Goal: Information Seeking & Learning: Learn about a topic

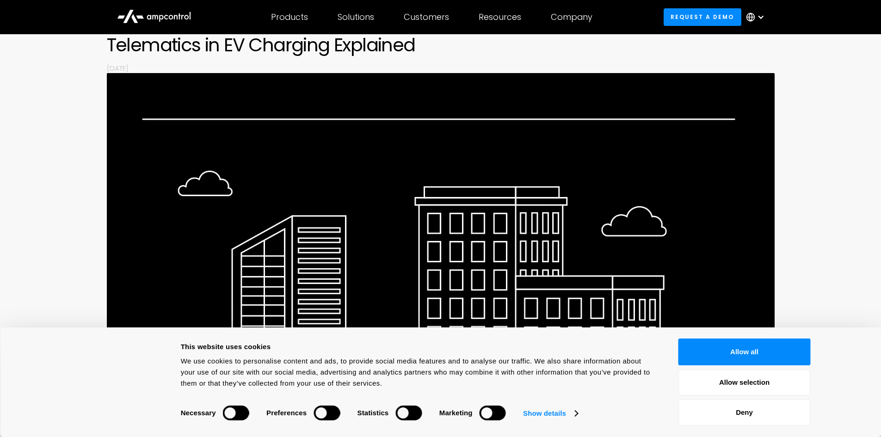
scroll to position [324, 0]
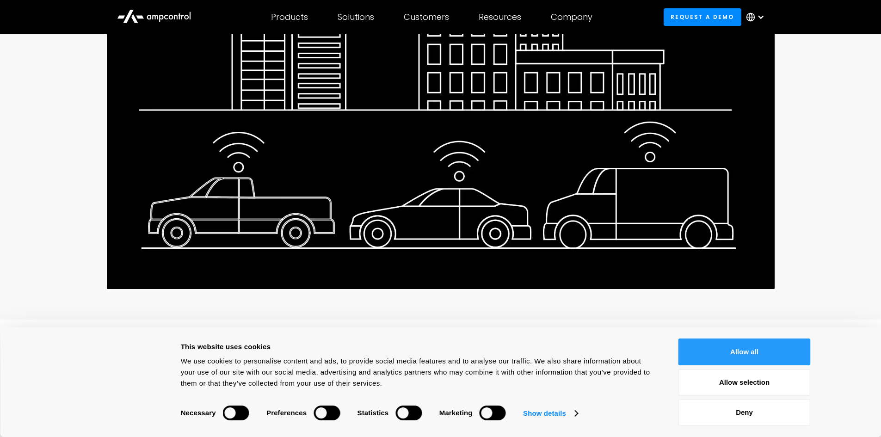
click at [749, 351] on button "Allow all" at bounding box center [744, 352] width 132 height 27
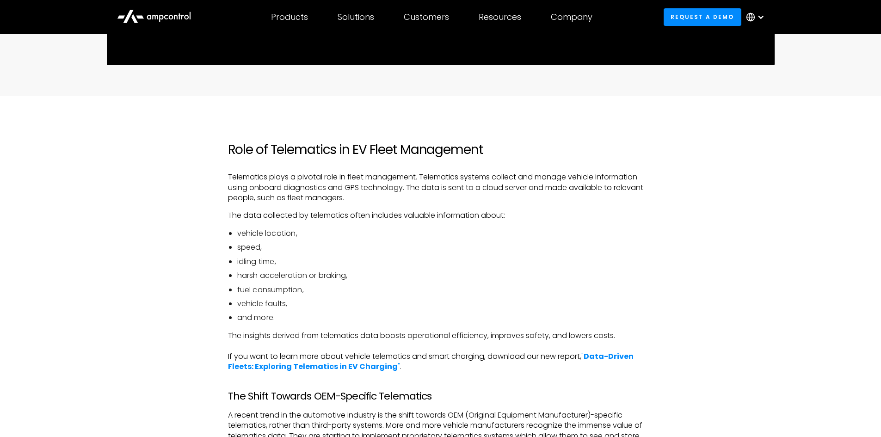
scroll to position [555, 0]
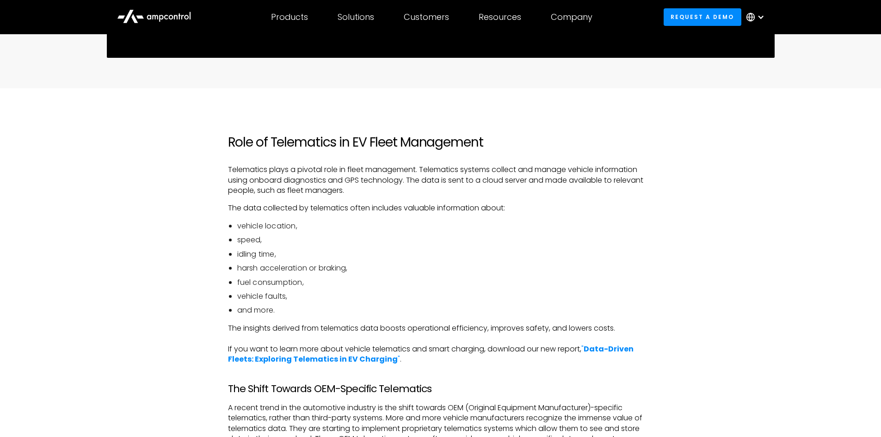
drag, startPoint x: 221, startPoint y: 143, endPoint x: 433, endPoint y: 308, distance: 268.9
click at [433, 308] on li "and more." at bounding box center [445, 310] width 416 height 10
drag, startPoint x: 420, startPoint y: 308, endPoint x: 211, endPoint y: 136, distance: 271.1
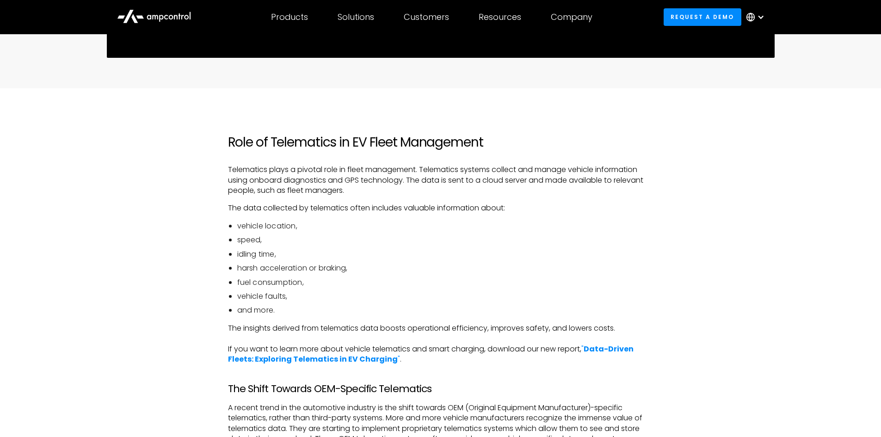
drag, startPoint x: 213, startPoint y: 140, endPoint x: 221, endPoint y: 138, distance: 7.6
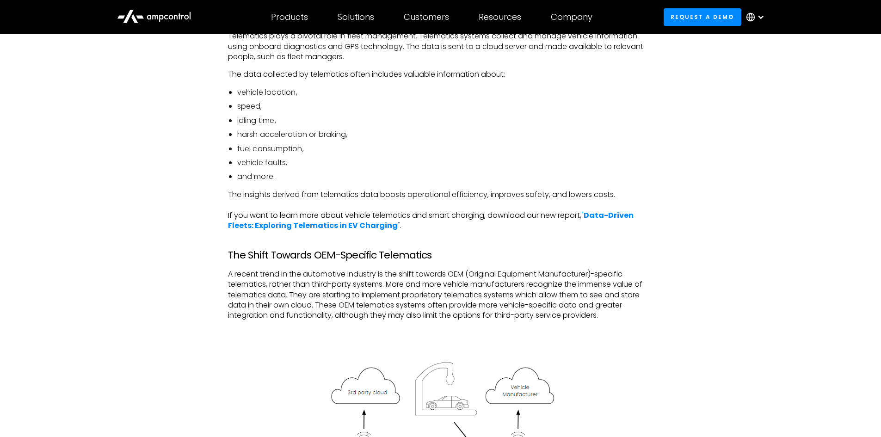
scroll to position [694, 0]
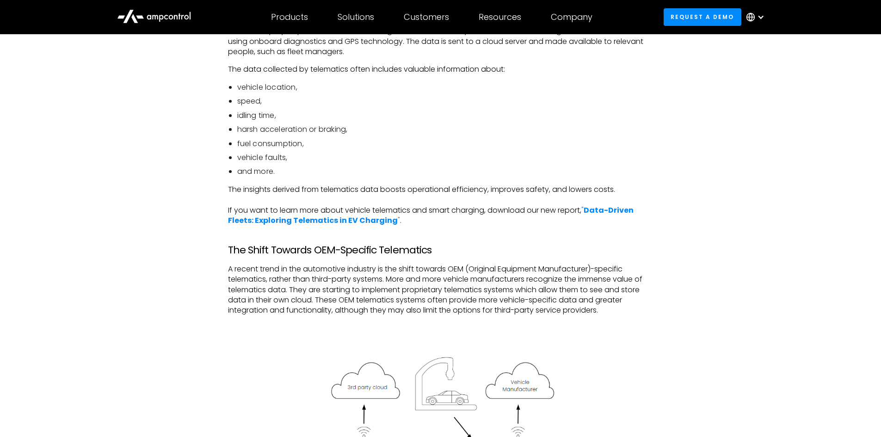
click at [351, 173] on li "and more." at bounding box center [445, 171] width 416 height 10
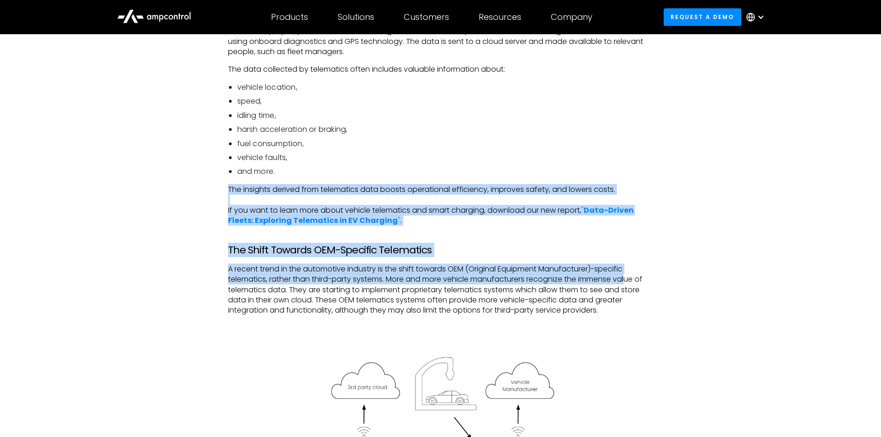
drag, startPoint x: 210, startPoint y: 183, endPoint x: 638, endPoint y: 296, distance: 442.6
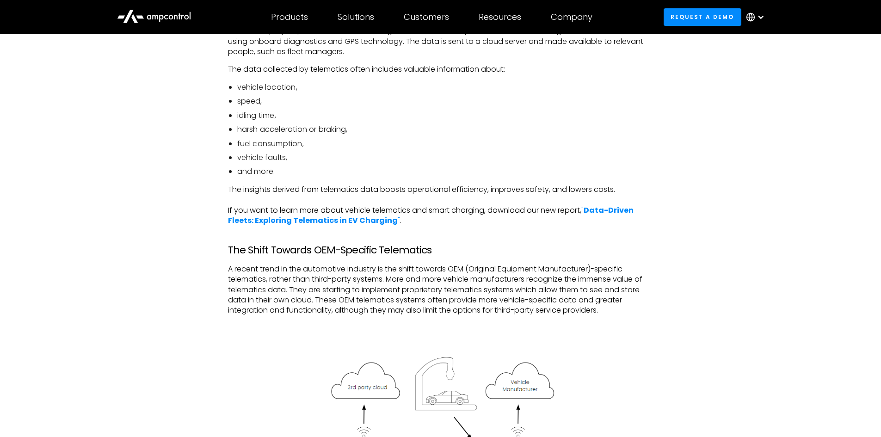
click at [641, 302] on p "A recent trend in the automotive industry is the shift towards OEM (Original Eq…" at bounding box center [440, 290] width 425 height 52
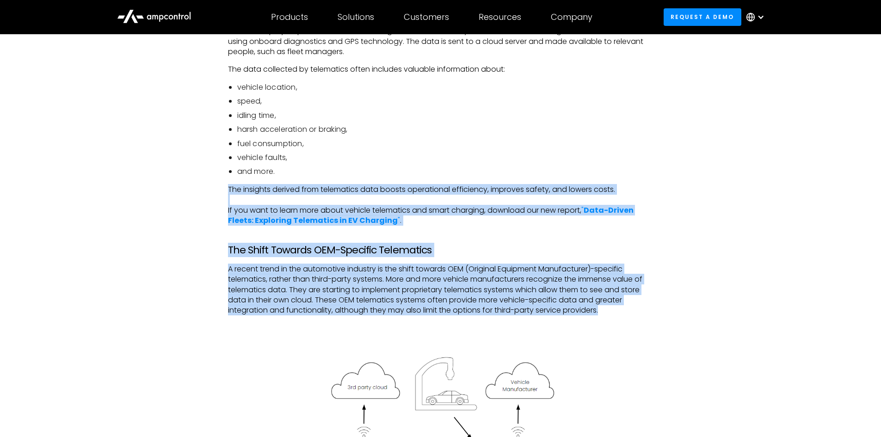
drag, startPoint x: 601, startPoint y: 285, endPoint x: 192, endPoint y: 188, distance: 420.6
drag, startPoint x: 192, startPoint y: 188, endPoint x: 642, endPoint y: 307, distance: 465.4
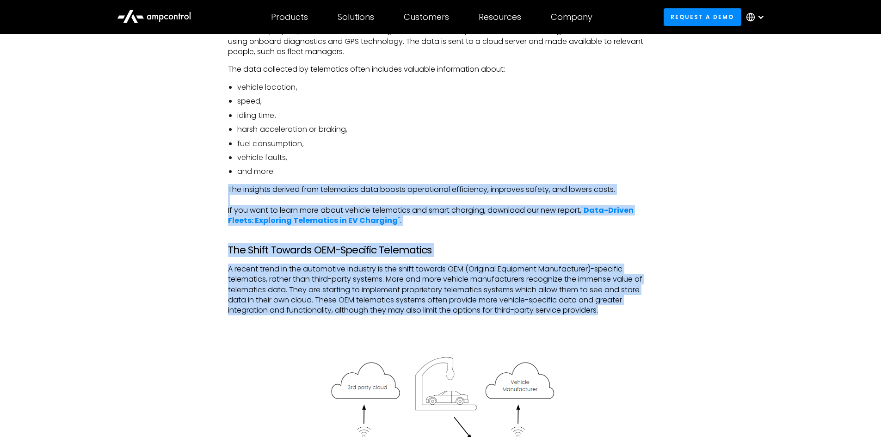
click at [642, 307] on p "A recent trend in the automotive industry is the shift towards OEM (Original Eq…" at bounding box center [440, 290] width 425 height 52
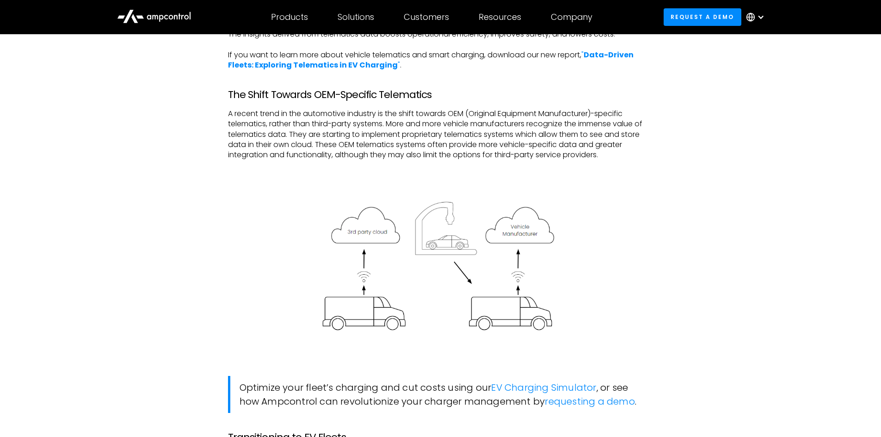
scroll to position [832, 0]
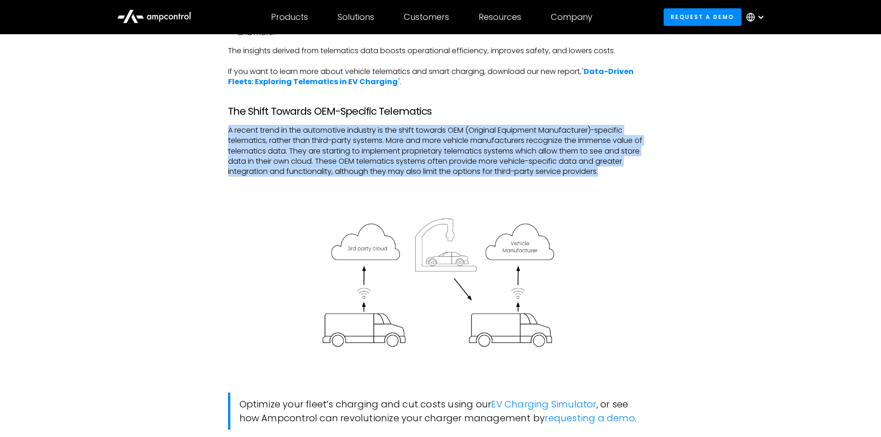
drag, startPoint x: 222, startPoint y: 131, endPoint x: 628, endPoint y: 176, distance: 408.5
click at [628, 176] on p "A recent trend in the automotive industry is the shift towards OEM (Original Eq…" at bounding box center [440, 151] width 425 height 52
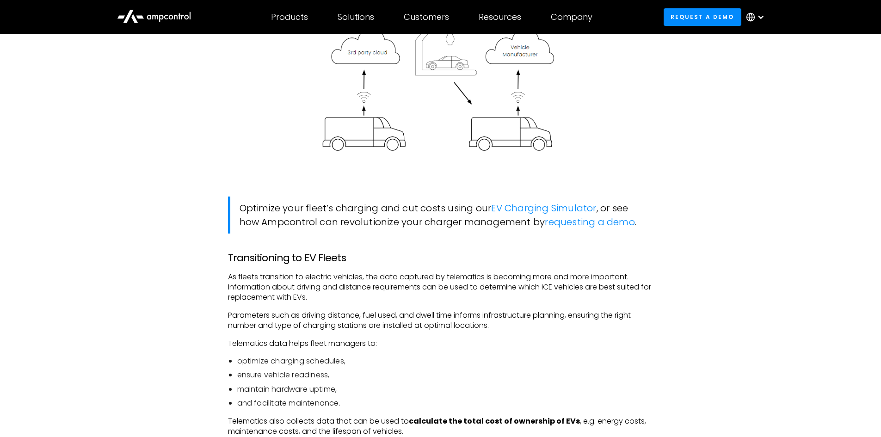
scroll to position [1064, 0]
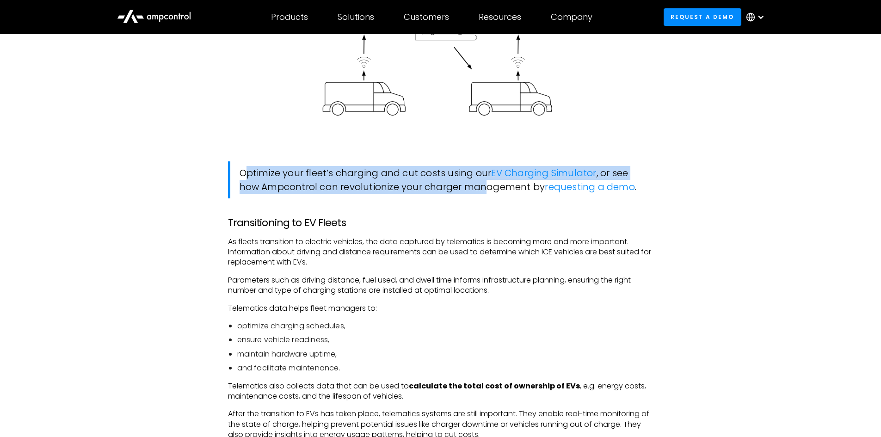
drag, startPoint x: 238, startPoint y: 175, endPoint x: 473, endPoint y: 199, distance: 236.2
click at [477, 198] on blockquote "Optimize your fleet’s charging and cut costs using our EV Charging Simulator , …" at bounding box center [440, 179] width 425 height 37
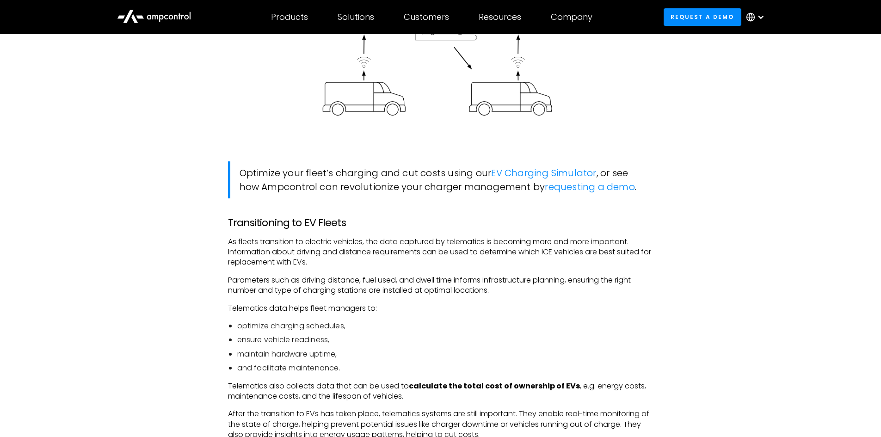
click at [378, 246] on p "As fleets transition to electric vehicles, the data captured by telematics is b…" at bounding box center [440, 252] width 425 height 31
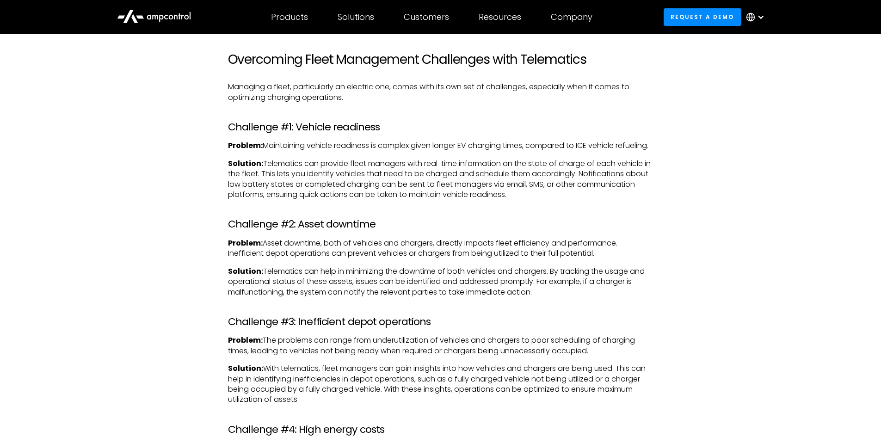
scroll to position [1480, 0]
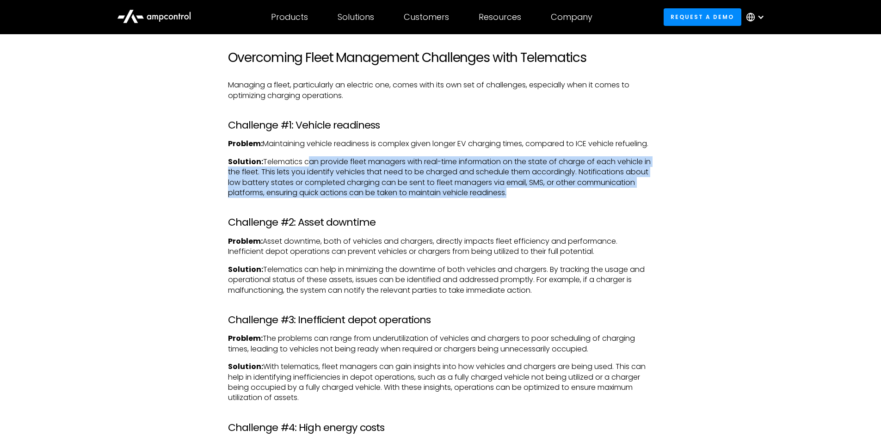
drag, startPoint x: 311, startPoint y: 168, endPoint x: 579, endPoint y: 209, distance: 271.7
drag, startPoint x: 575, startPoint y: 203, endPoint x: 265, endPoint y: 175, distance: 312.1
click at [265, 175] on p "Solution: Telematics can provide fleet managers with real-time information on t…" at bounding box center [440, 178] width 425 height 42
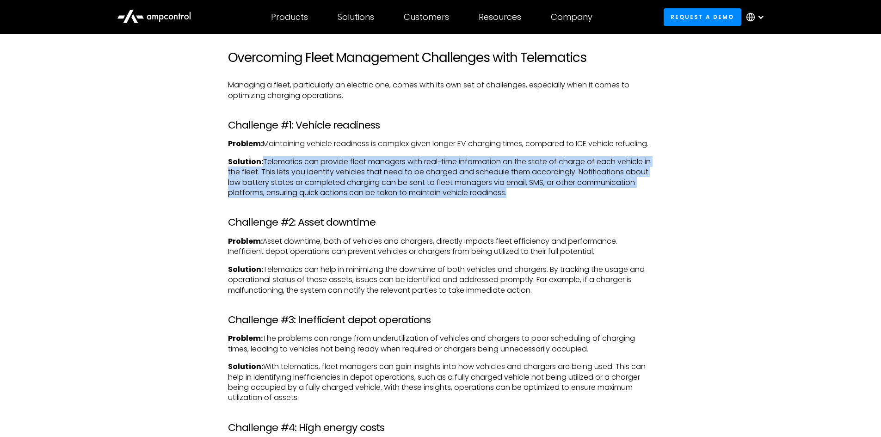
click at [265, 175] on p "Solution: Telematics can provide fleet managers with real-time information on t…" at bounding box center [440, 178] width 425 height 42
drag, startPoint x: 265, startPoint y: 171, endPoint x: 573, endPoint y: 203, distance: 309.6
click at [573, 198] on p "Solution: Telematics can provide fleet managers with real-time information on t…" at bounding box center [440, 178] width 425 height 42
drag, startPoint x: 575, startPoint y: 203, endPoint x: 264, endPoint y: 171, distance: 312.9
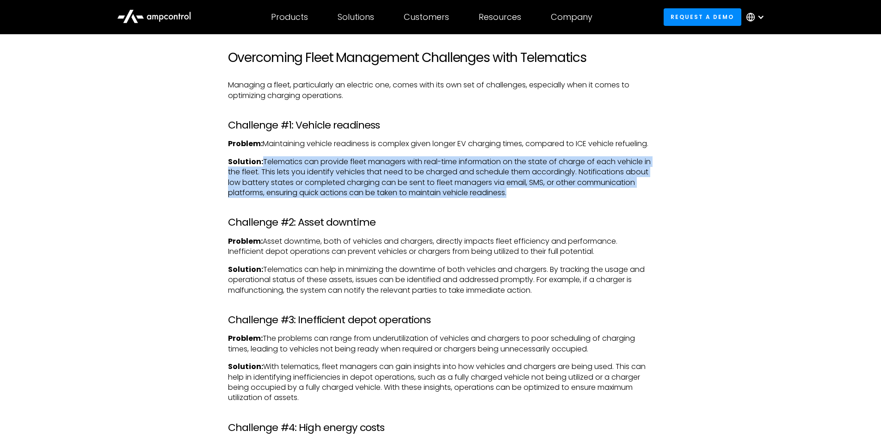
click at [264, 171] on p "Solution: Telematics can provide fleet managers with real-time information on t…" at bounding box center [440, 178] width 425 height 42
